Goal: Task Accomplishment & Management: Manage account settings

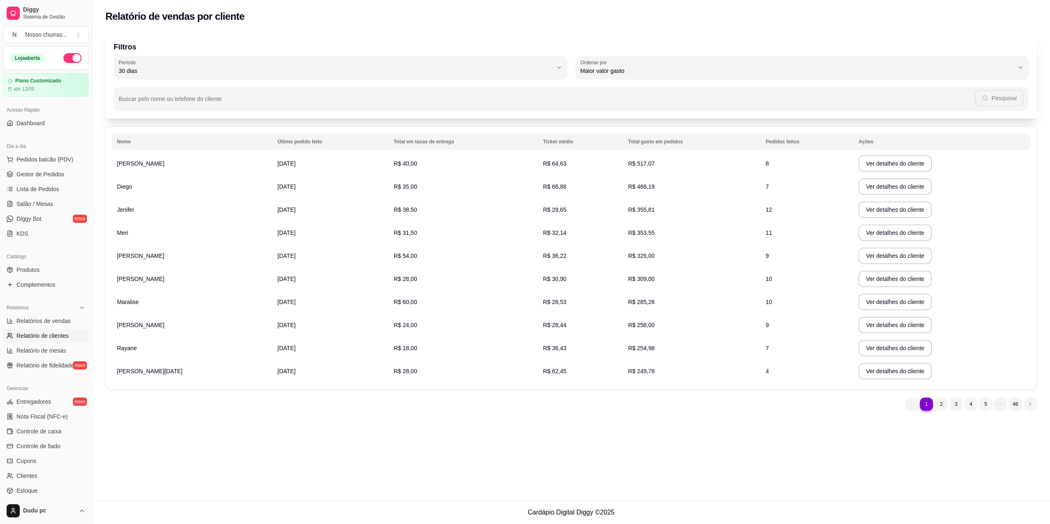
select select "30"
select select "HIGHEST_TOTAL_SPENT_WITH_ORDERS"
click at [30, 178] on span "Gestor de Pedidos" at bounding box center [40, 174] width 48 height 8
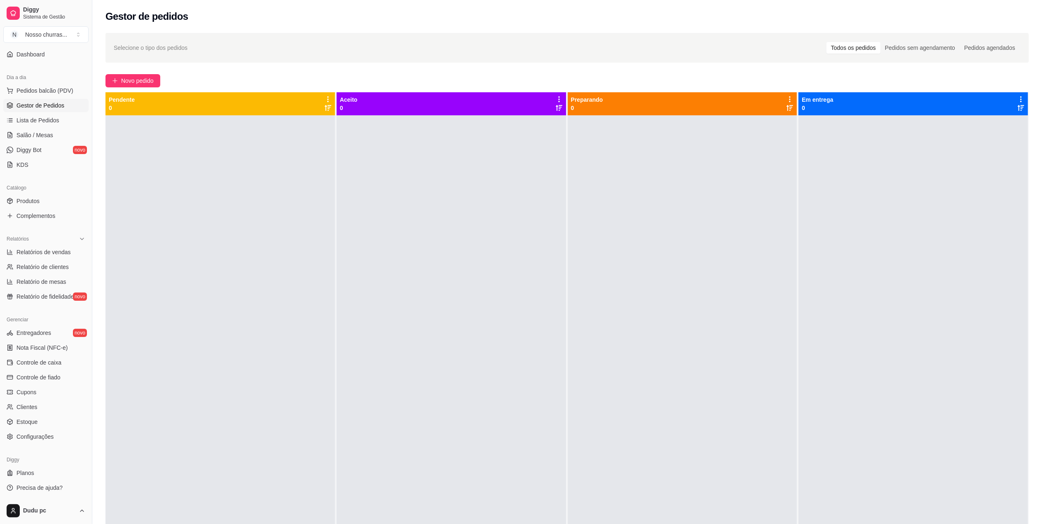
scroll to position [126, 0]
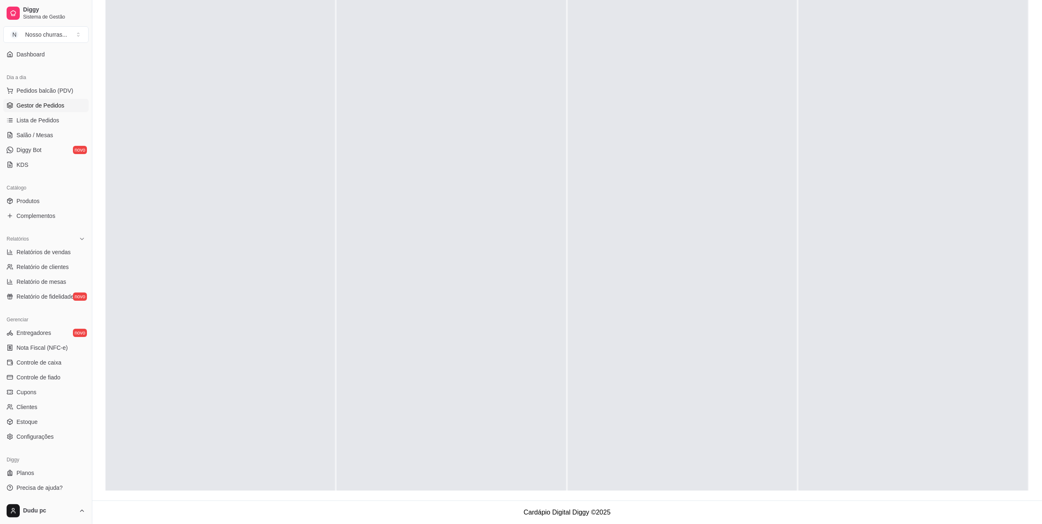
click at [3, 99] on link "Gestor de Pedidos" at bounding box center [45, 105] width 85 height 13
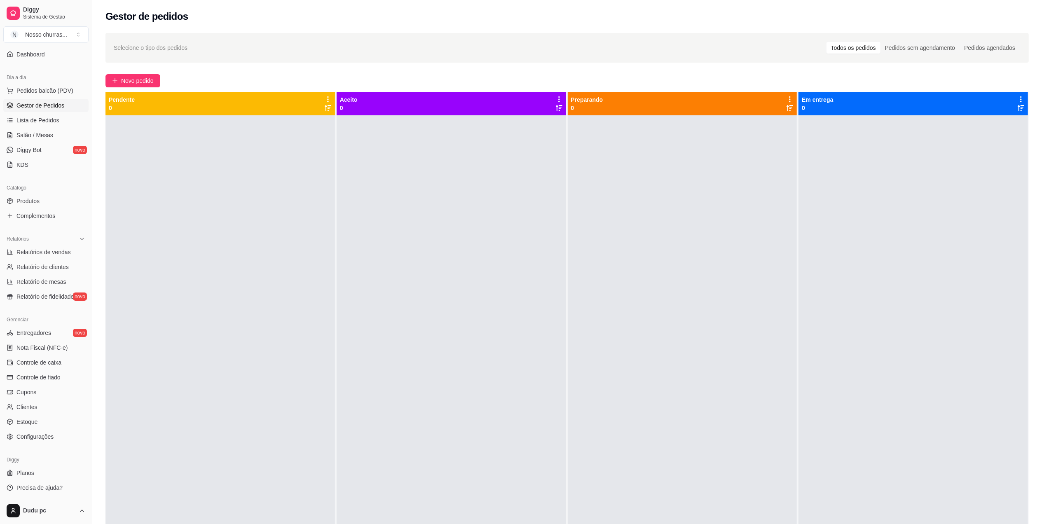
click at [3, 99] on link "Gestor de Pedidos" at bounding box center [45, 105] width 85 height 13
click at [30, 178] on div "Catálogo Produtos Complementos" at bounding box center [46, 202] width 92 height 48
click at [22, 119] on span "Lista de Pedidos" at bounding box center [37, 120] width 43 height 8
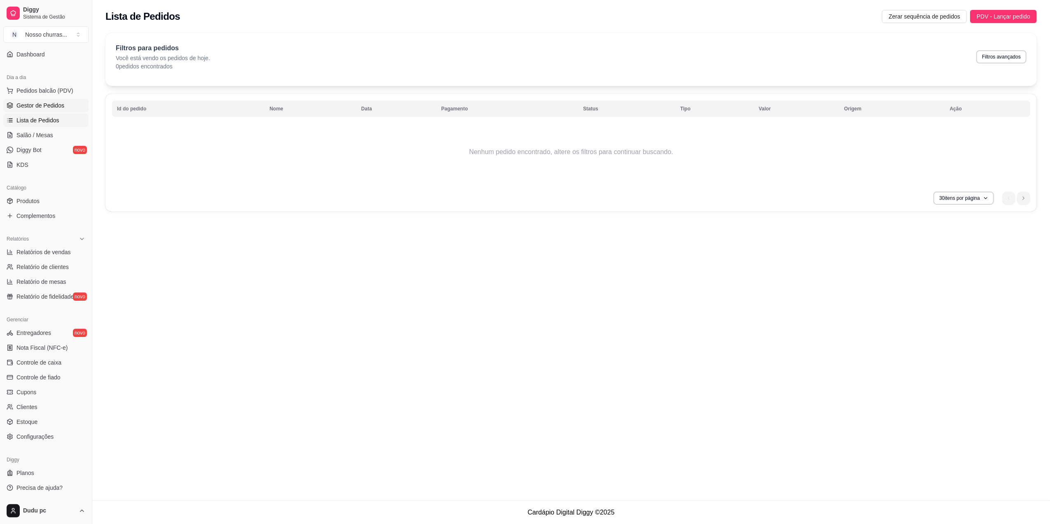
click at [50, 108] on span "Gestor de Pedidos" at bounding box center [40, 105] width 48 height 8
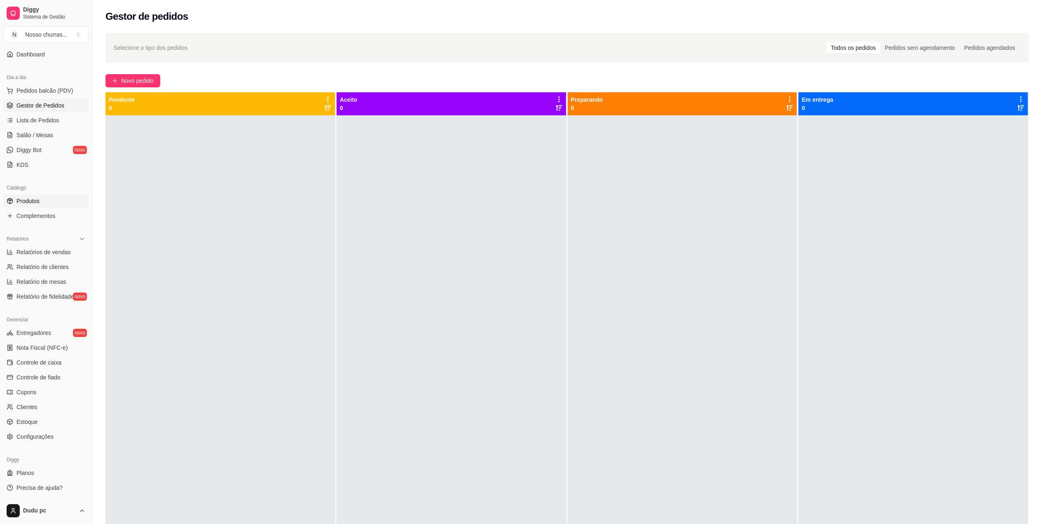
click at [17, 204] on span "Produtos" at bounding box center [27, 201] width 23 height 8
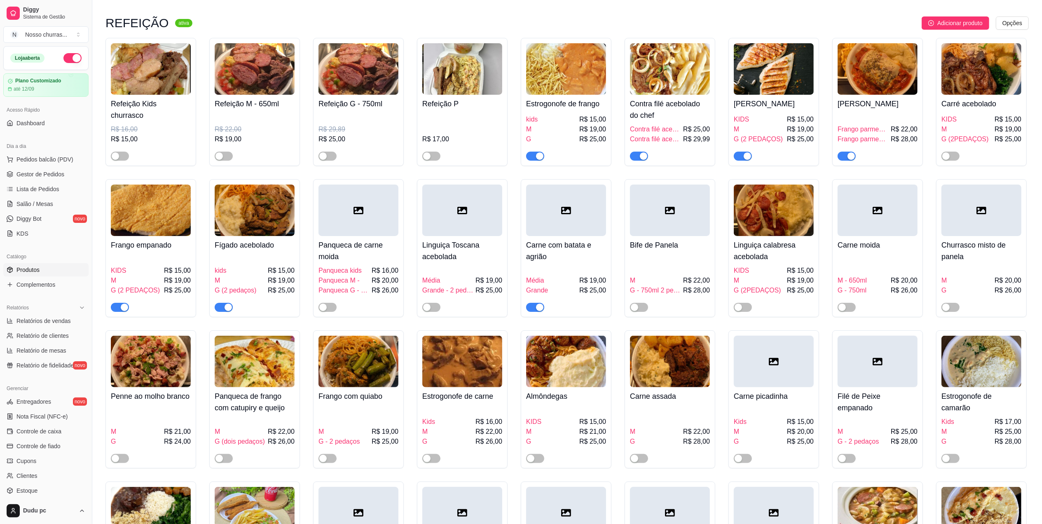
scroll to position [44, 0]
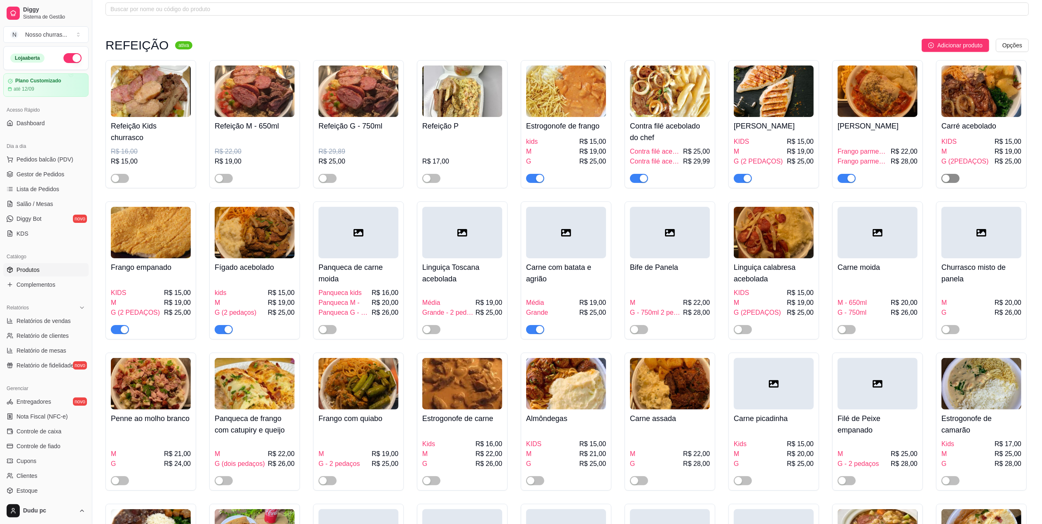
click at [952, 183] on span "button" at bounding box center [950, 178] width 18 height 9
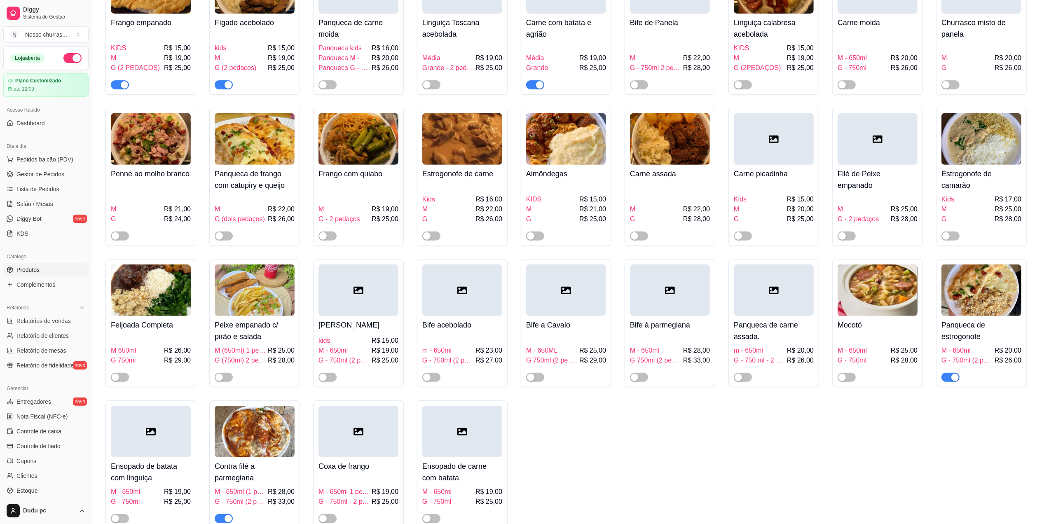
scroll to position [307, 0]
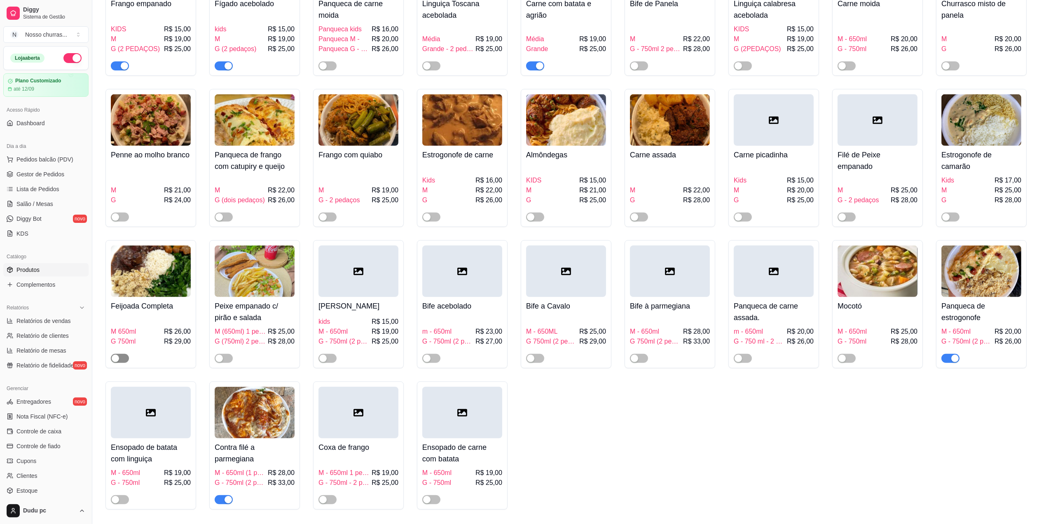
click at [117, 363] on span "button" at bounding box center [120, 358] width 18 height 9
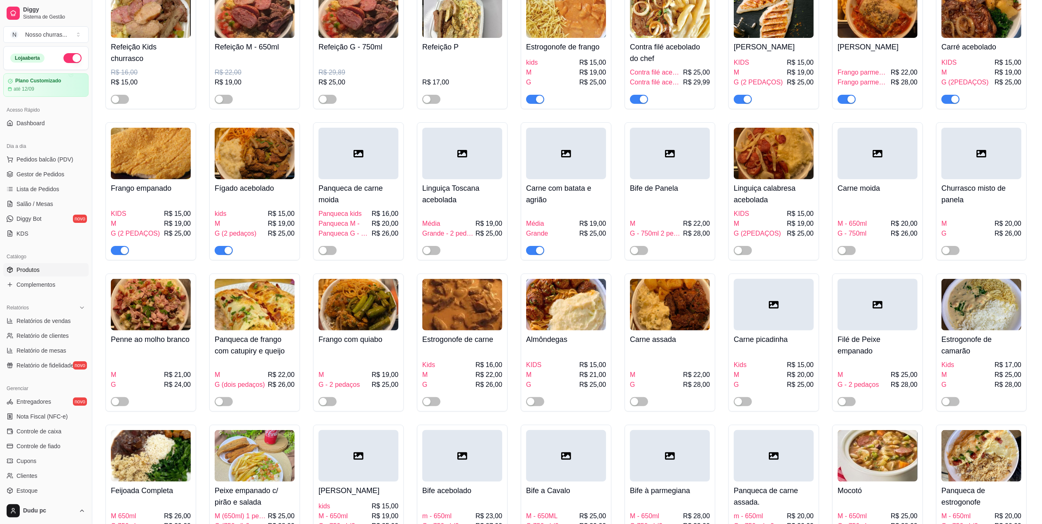
scroll to position [99, 0]
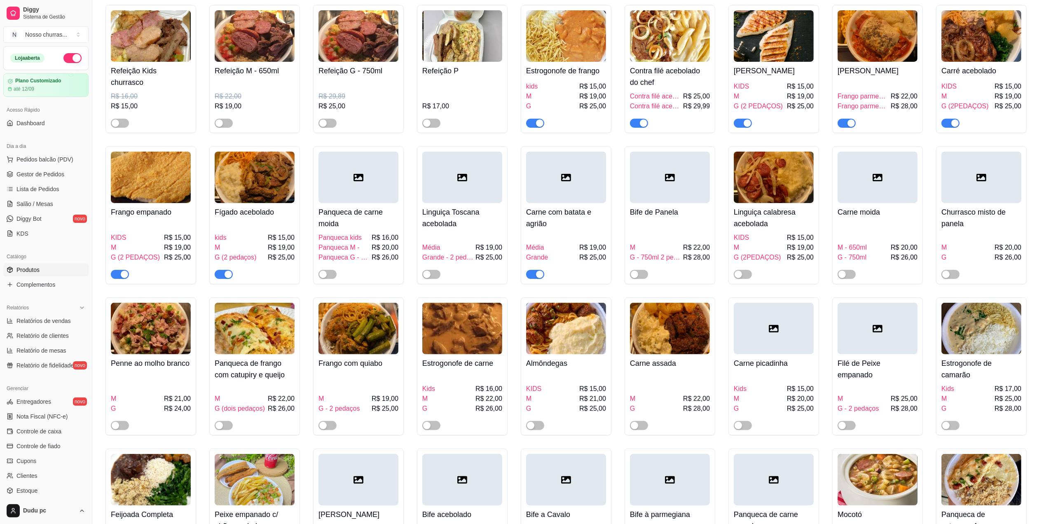
click at [32, 174] on span "Gestor de Pedidos" at bounding box center [40, 174] width 48 height 8
